Goal: Check status: Check status

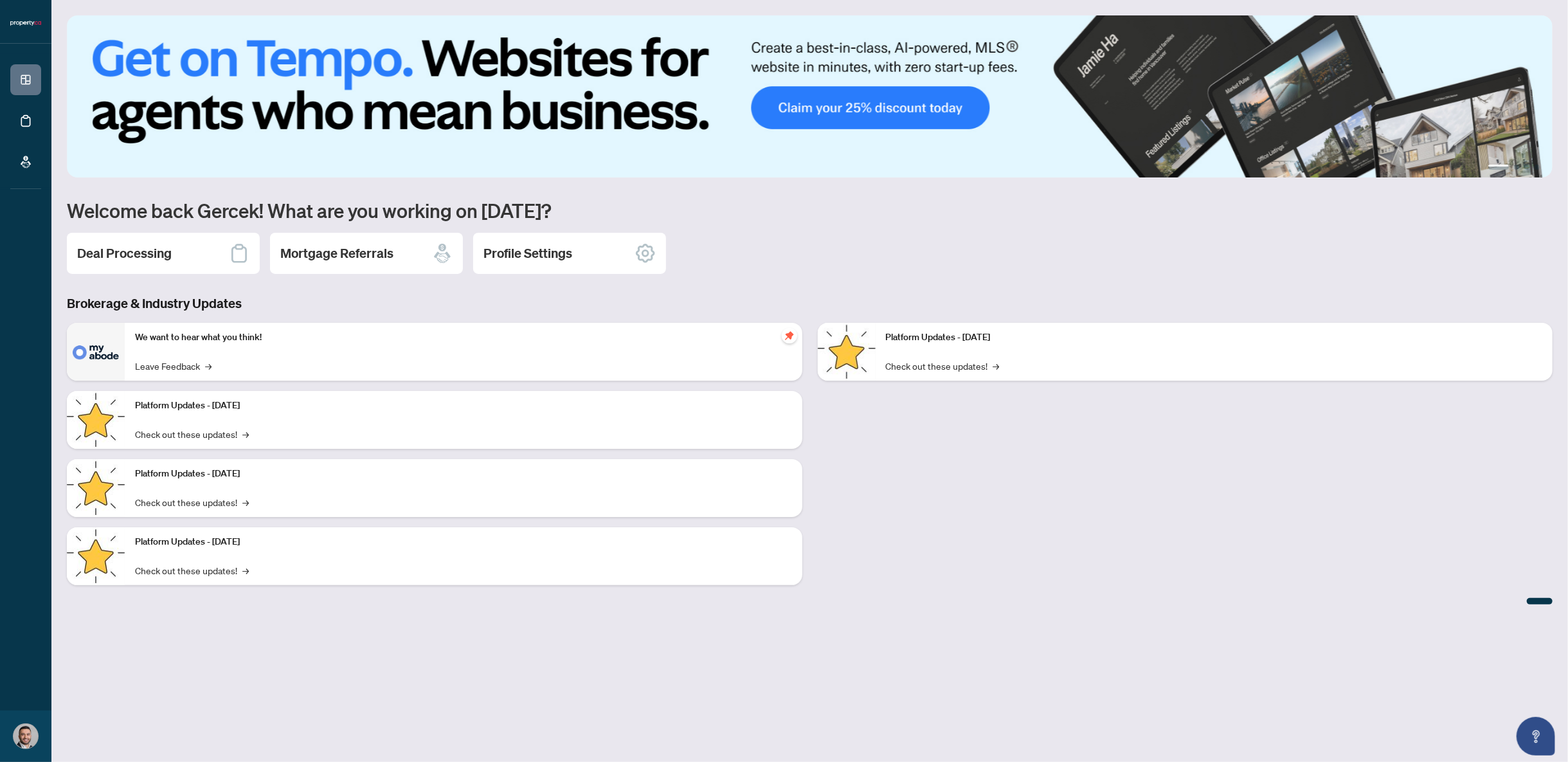
click at [132, 255] on h2 "Deal Processing" at bounding box center [124, 253] width 94 height 18
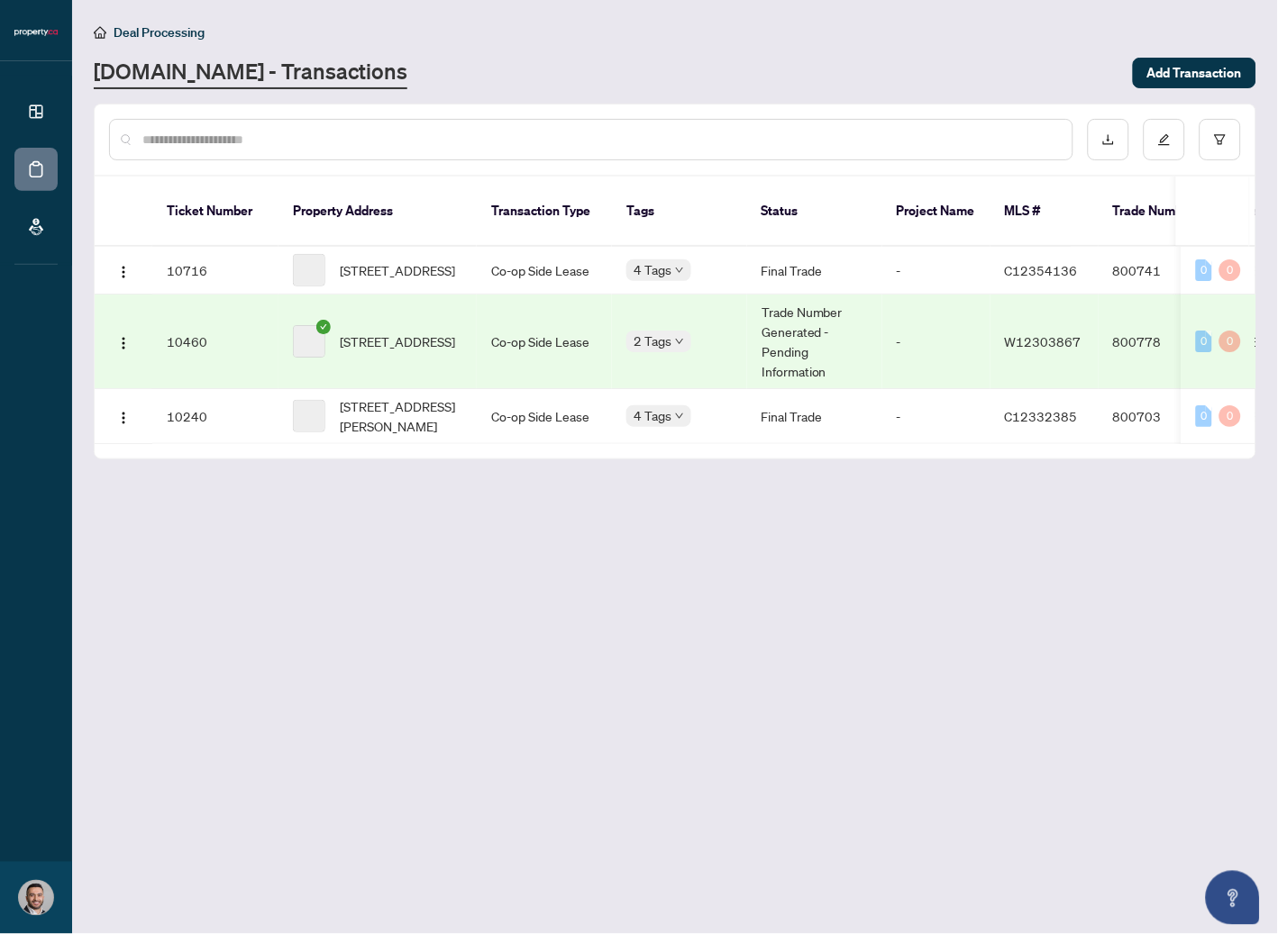
click at [686, 685] on main "Deal Processing [DOMAIN_NAME] - Transactions Add Transaction Ticket Number Prop…" at bounding box center [675, 467] width 1206 height 934
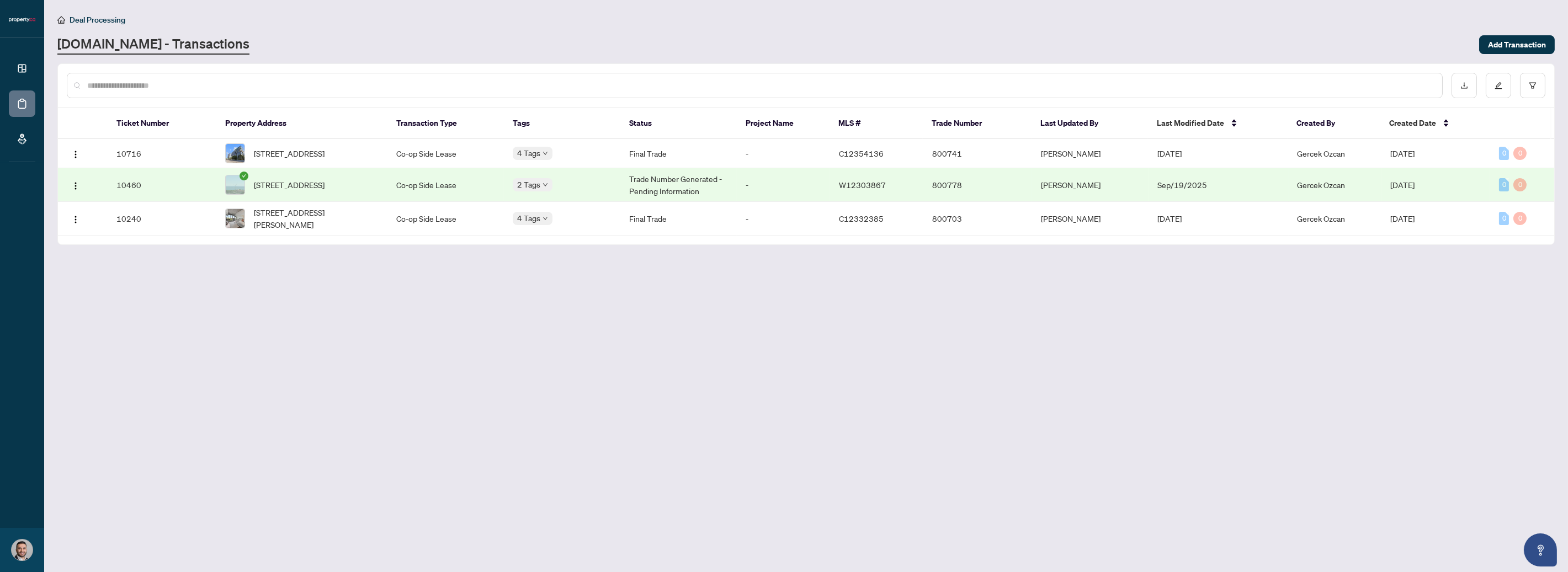
click at [1201, 343] on main "Deal Processing [DOMAIN_NAME] - Transactions Add Transaction Ticket Number Prop…" at bounding box center [806, 286] width 1524 height 572
click at [697, 374] on main "Deal Processing [DOMAIN_NAME] - Transactions Add Transaction Ticket Number Prop…" at bounding box center [806, 286] width 1524 height 572
click at [343, 331] on main "Deal Processing [DOMAIN_NAME] - Transactions Add Transaction Ticket Number Prop…" at bounding box center [806, 286] width 1524 height 572
click at [298, 184] on span "[STREET_ADDRESS]" at bounding box center [288, 185] width 70 height 12
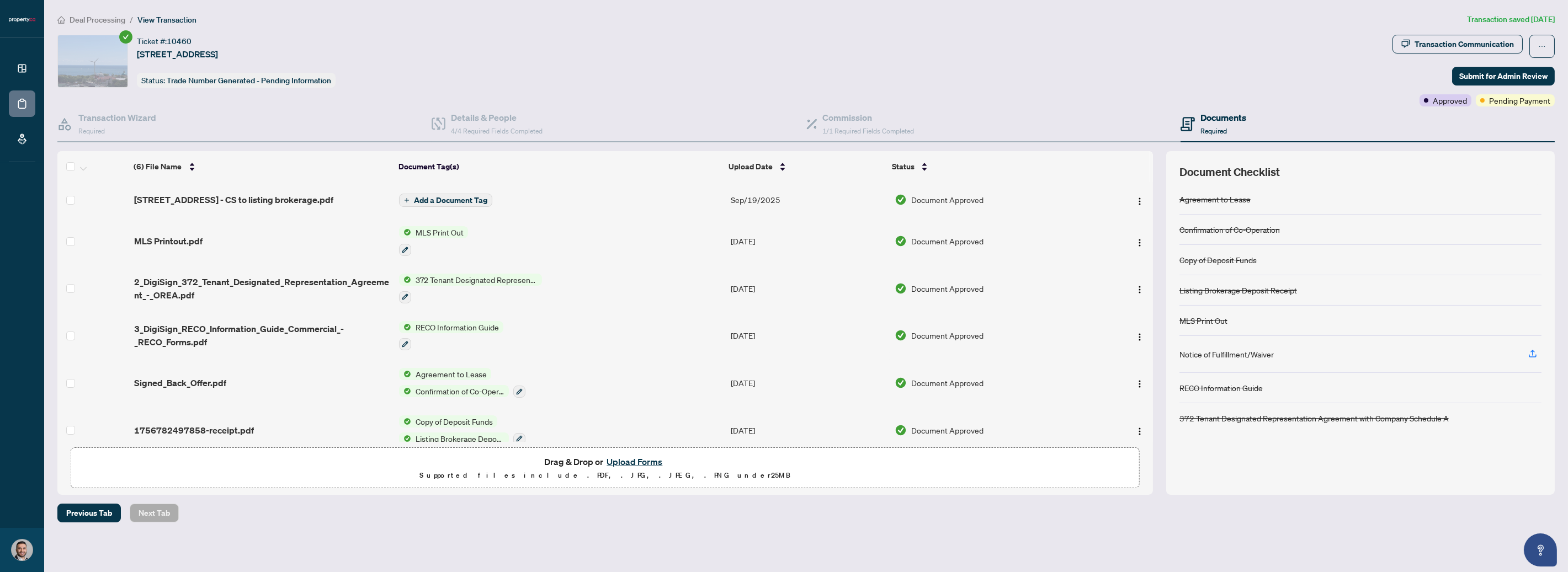
click at [701, 80] on div "Ticket #: 10460 [STREET_ADDRESS] Status: Trade Number Generated - Pending Infor…" at bounding box center [723, 61] width 1330 height 53
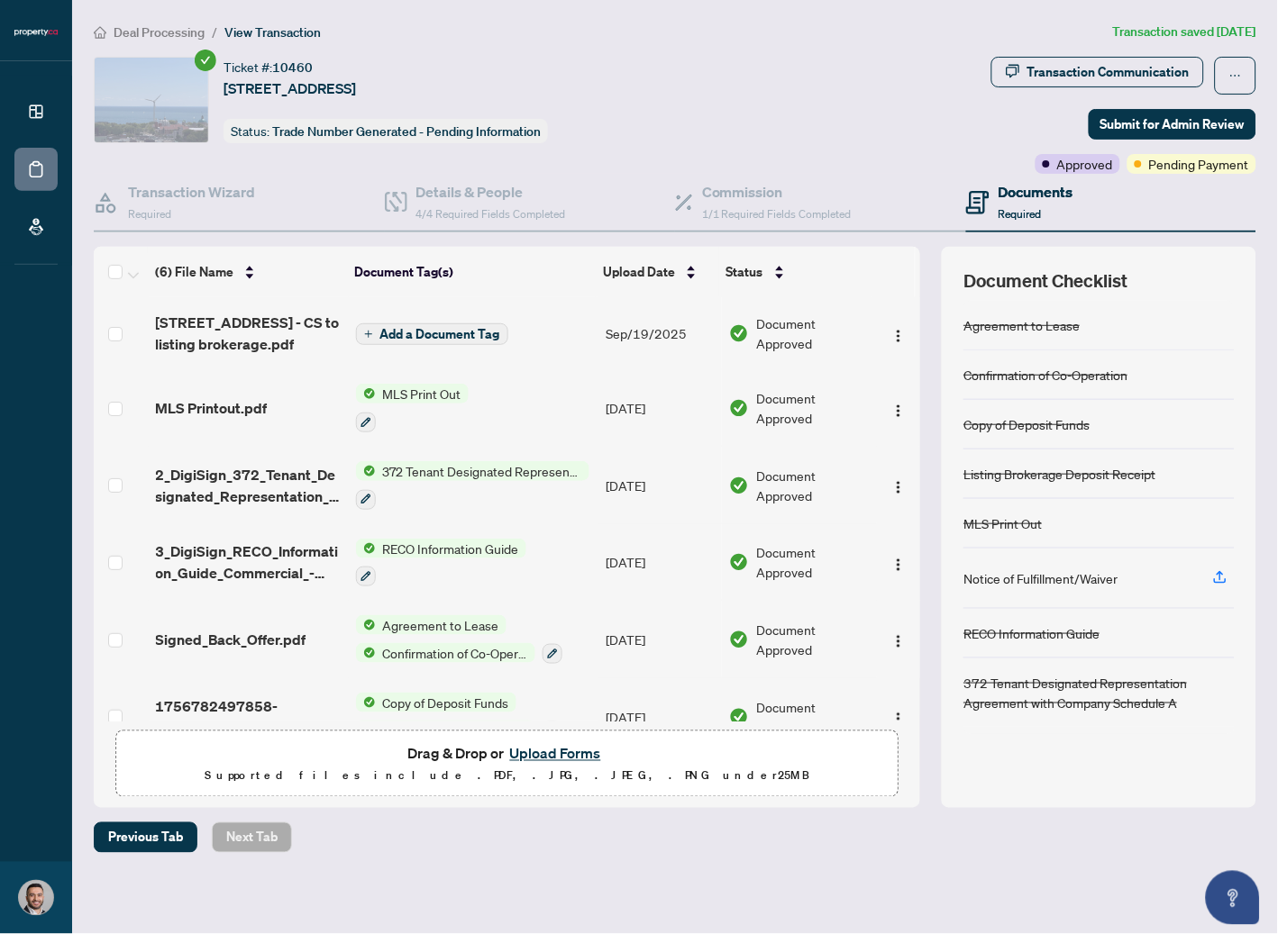
click at [809, 96] on div "Ticket #: 10460 [STREET_ADDRESS] Status: Trade Number Generated - Pending Infor…" at bounding box center [539, 100] width 890 height 87
